Goal: Task Accomplishment & Management: Manage account settings

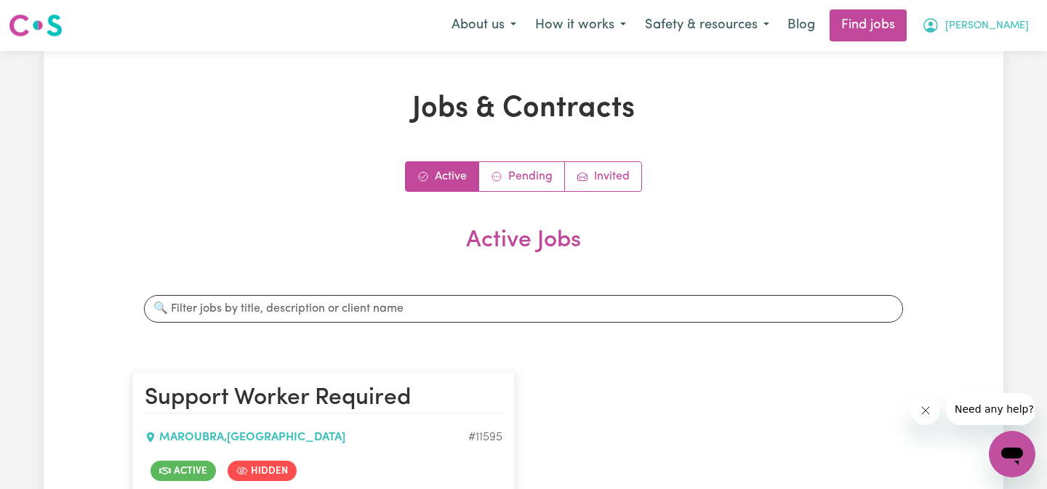
click at [1032, 16] on button "[PERSON_NAME]" at bounding box center [976, 25] width 126 height 31
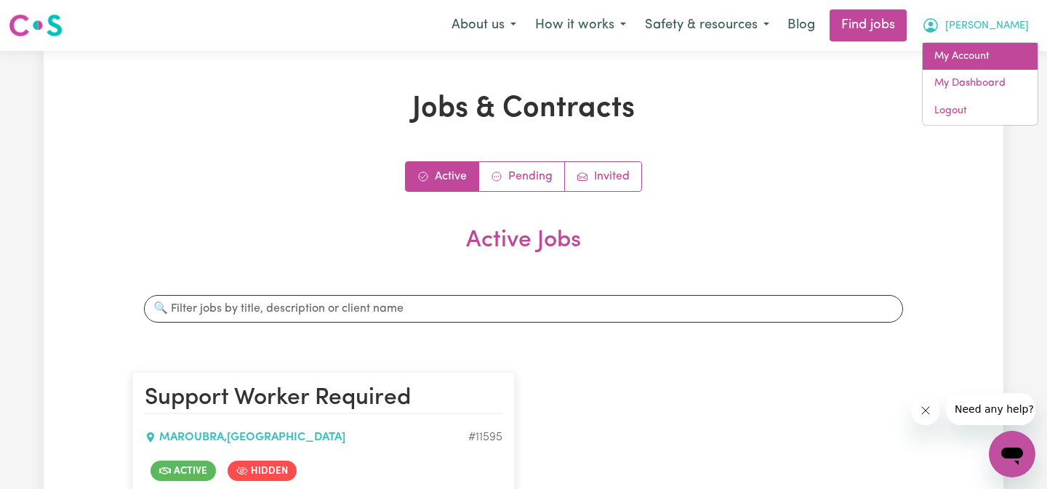
click at [985, 53] on link "My Account" at bounding box center [980, 57] width 115 height 28
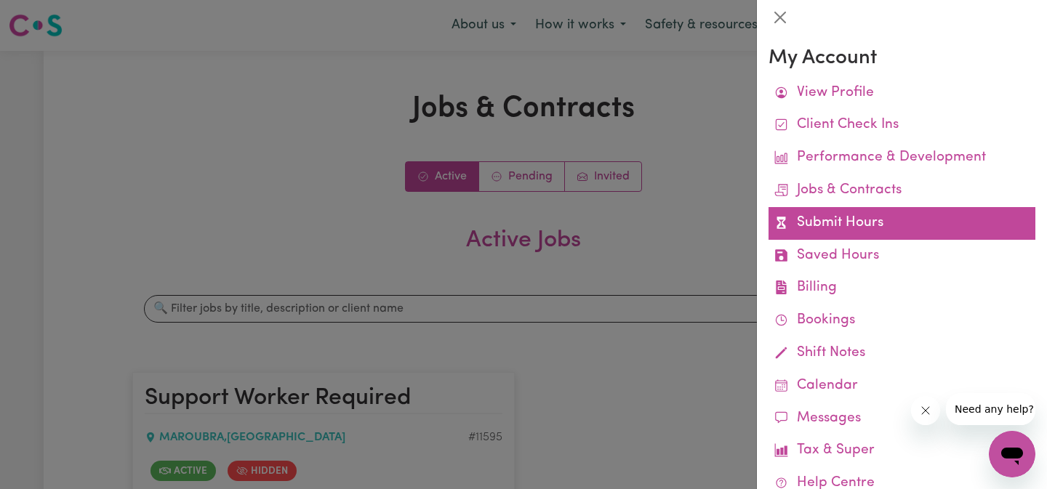
click at [861, 214] on link "Submit Hours" at bounding box center [902, 223] width 267 height 33
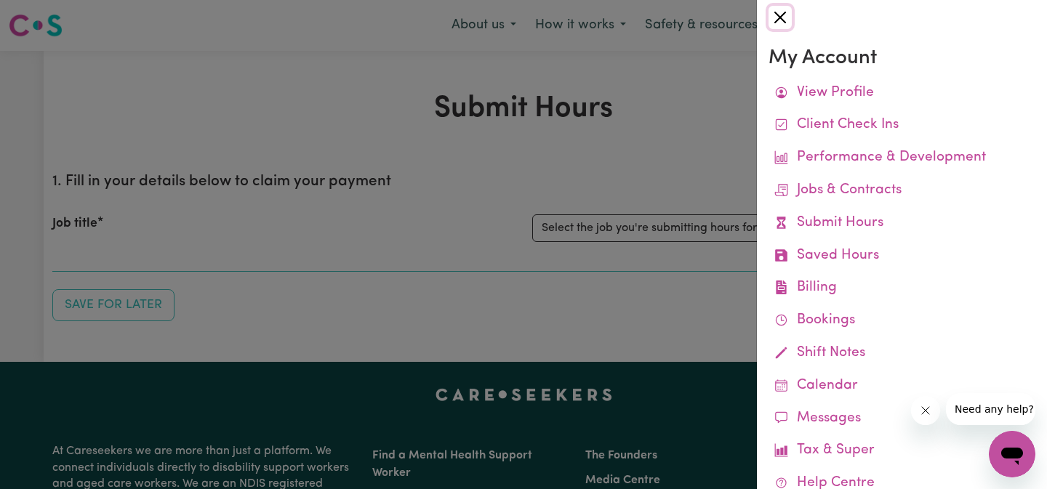
click at [775, 27] on button "Close" at bounding box center [780, 17] width 23 height 23
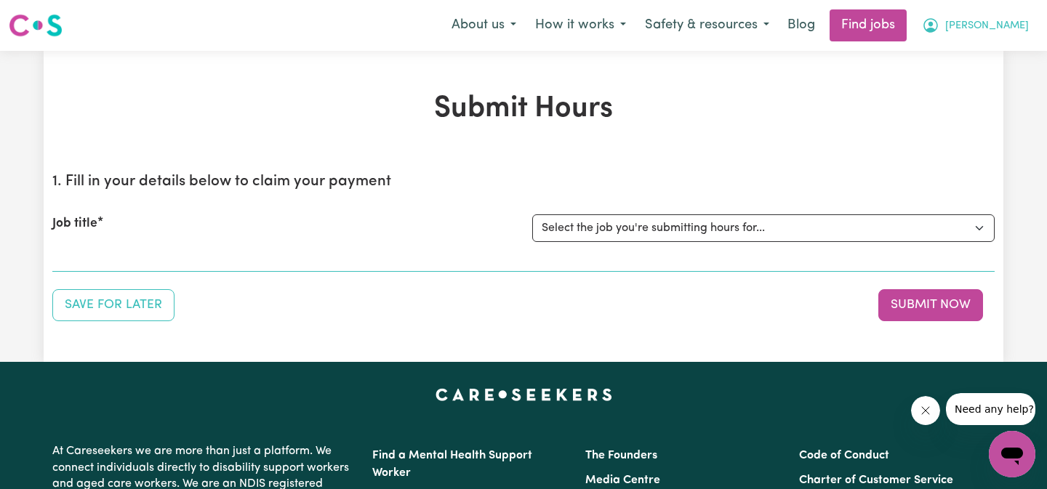
click at [1014, 28] on span "[PERSON_NAME]" at bounding box center [987, 26] width 84 height 16
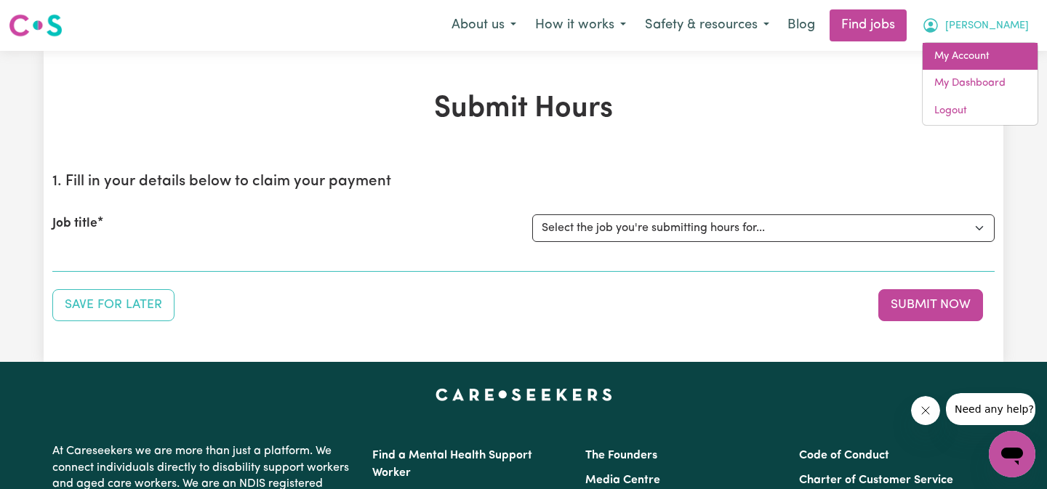
click at [988, 56] on link "My Account" at bounding box center [980, 57] width 115 height 28
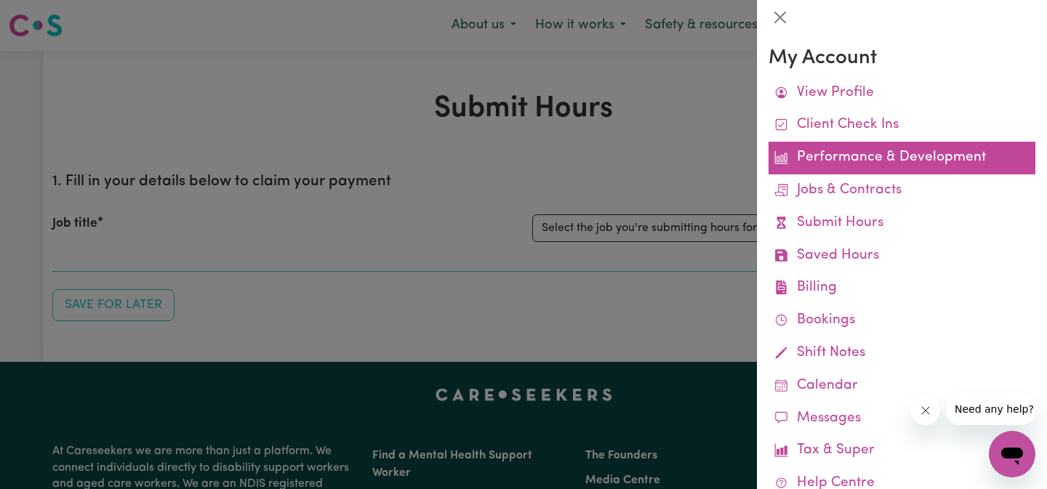
click at [831, 166] on link "Performance & Development" at bounding box center [902, 158] width 267 height 33
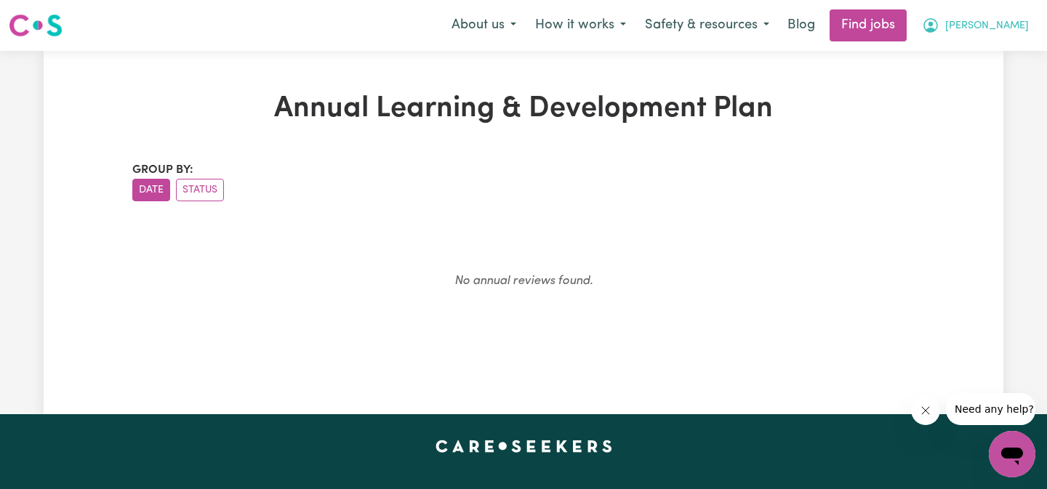
click at [940, 30] on icon "My Account" at bounding box center [930, 25] width 17 height 17
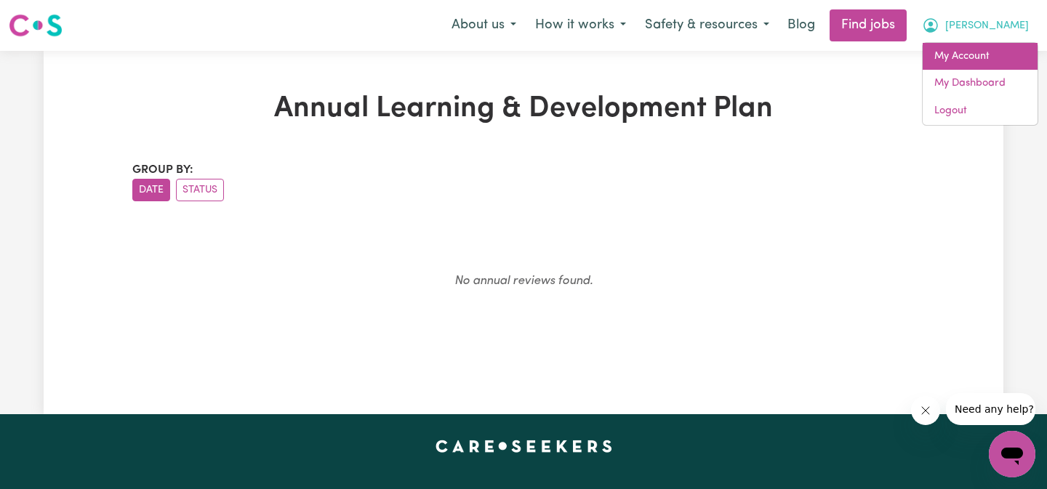
click at [964, 47] on link "My Account" at bounding box center [980, 57] width 115 height 28
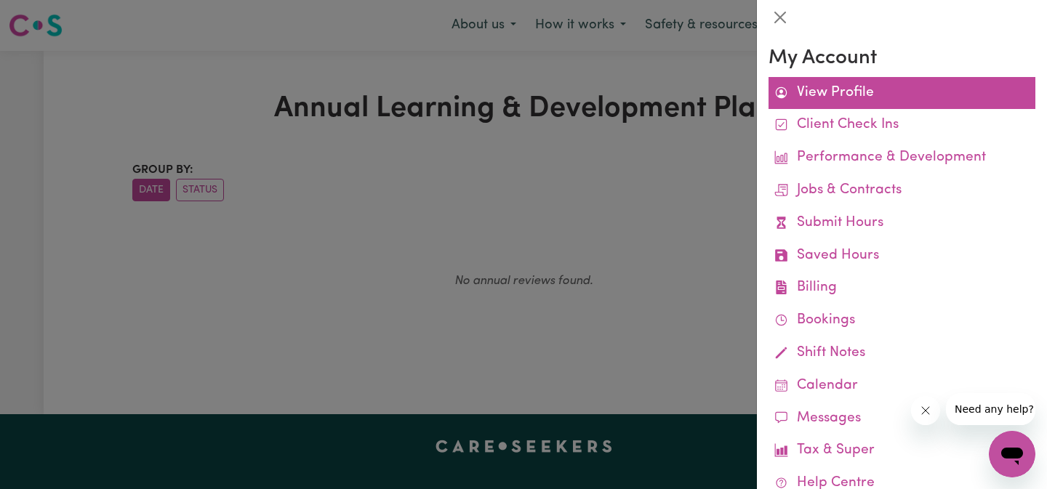
click at [838, 95] on link "View Profile" at bounding box center [902, 93] width 267 height 33
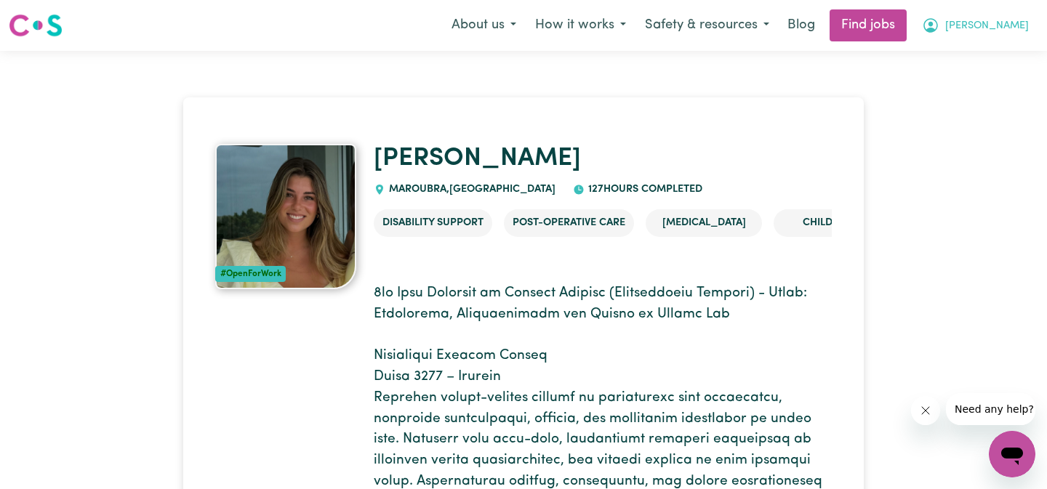
click at [992, 27] on button "[PERSON_NAME]" at bounding box center [976, 25] width 126 height 31
click at [975, 84] on link "My Dashboard" at bounding box center [980, 84] width 115 height 28
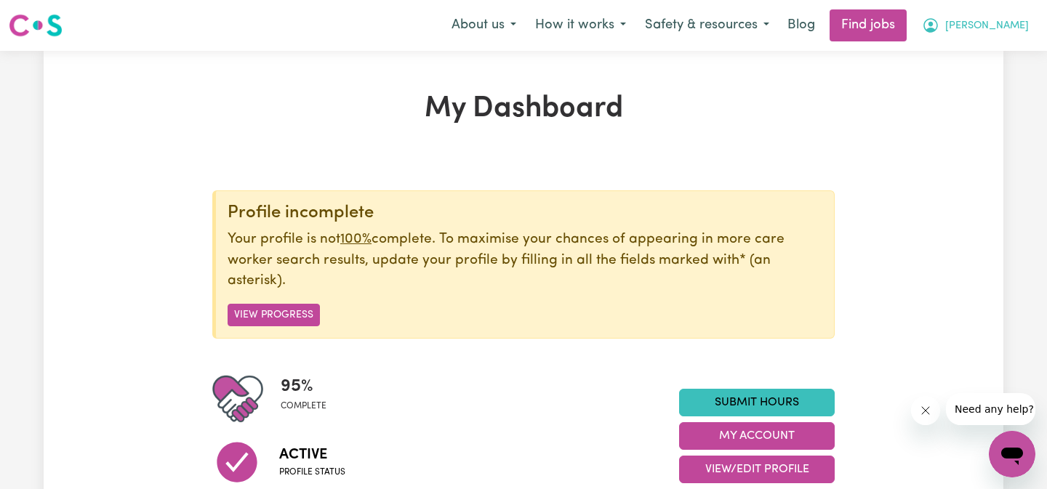
click at [1002, 23] on span "[PERSON_NAME]" at bounding box center [987, 26] width 84 height 16
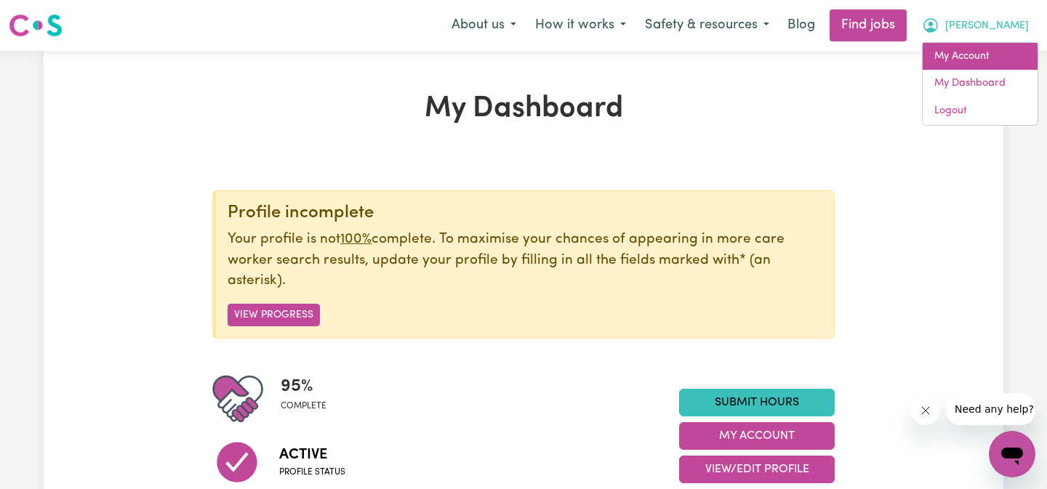
click at [993, 57] on link "My Account" at bounding box center [980, 57] width 115 height 28
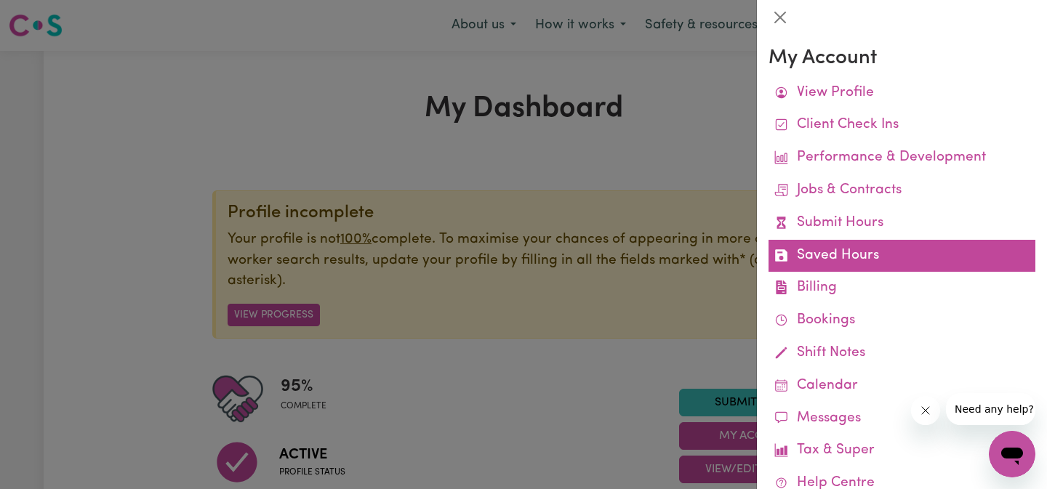
click at [841, 252] on link "Saved Hours" at bounding box center [902, 256] width 267 height 33
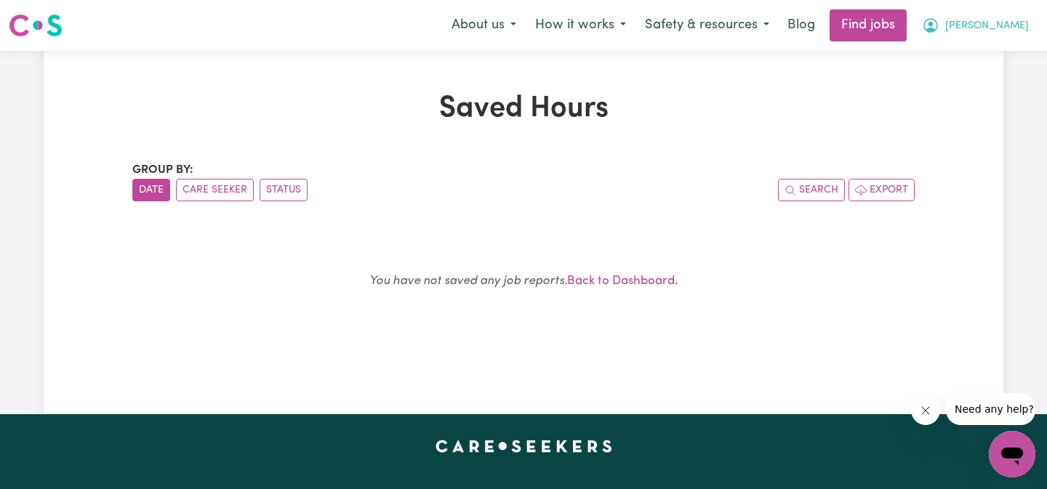
click at [995, 33] on span "[PERSON_NAME]" at bounding box center [987, 26] width 84 height 16
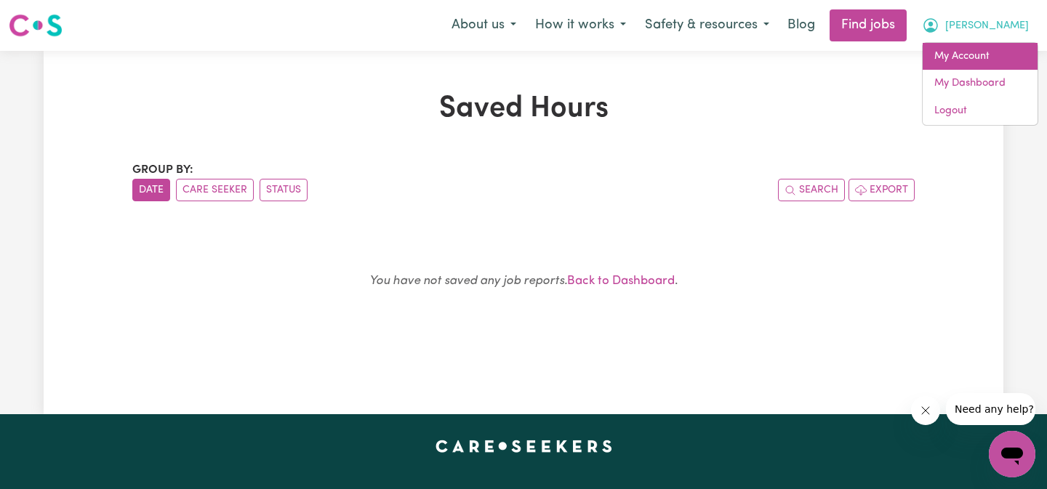
click at [972, 64] on link "My Account" at bounding box center [980, 57] width 115 height 28
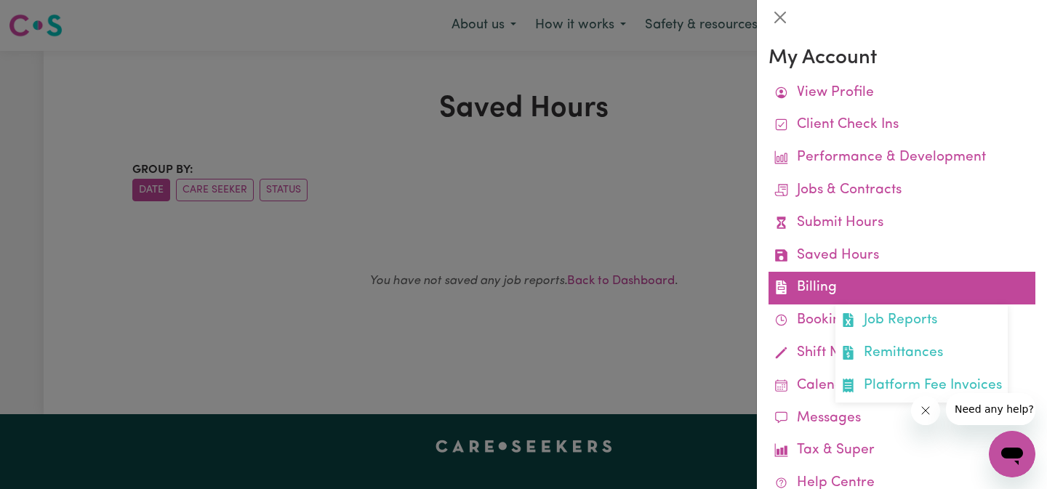
click at [817, 289] on link "Billing Job Reports Remittances Platform Fee Invoices" at bounding box center [902, 288] width 267 height 33
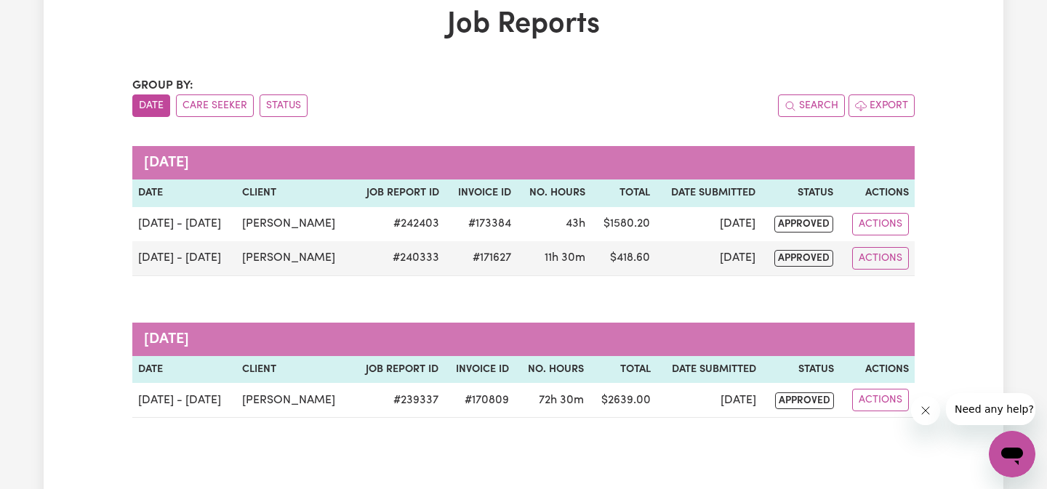
scroll to position [85, 0]
